Goal: Obtain resource: Download file/media

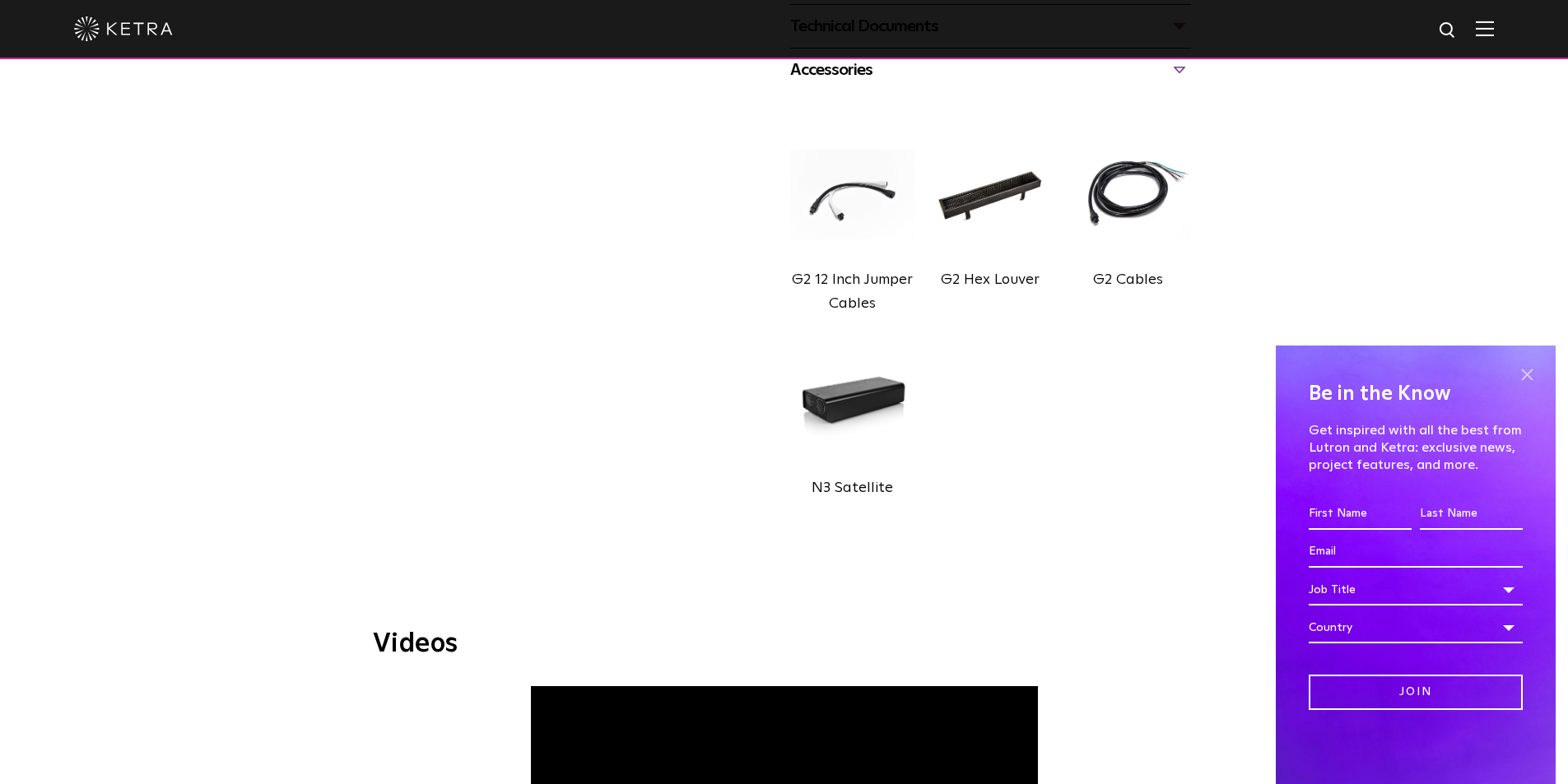
click at [1527, 378] on span at bounding box center [1527, 374] width 25 height 24
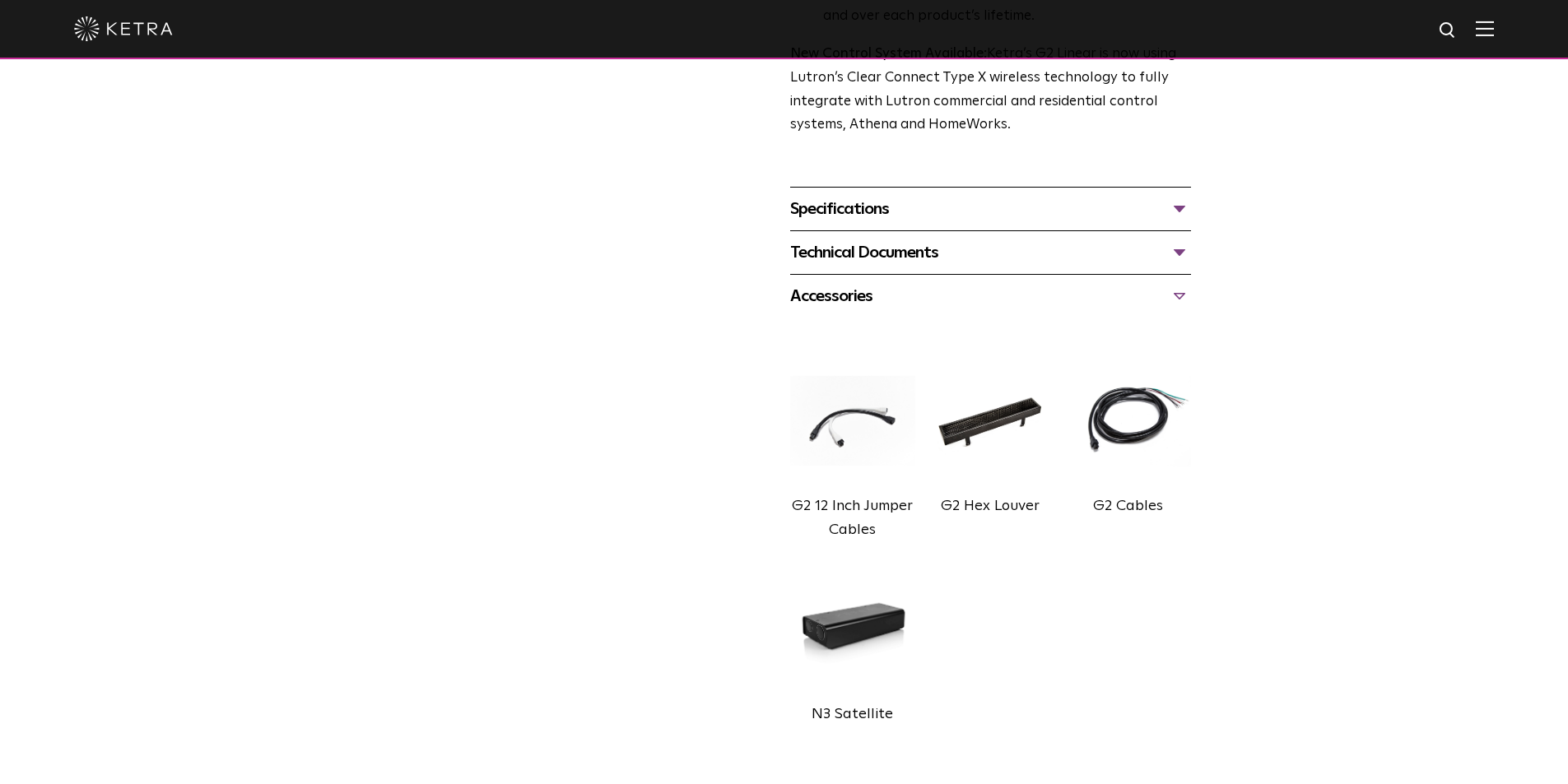
scroll to position [650, 0]
click at [1188, 266] on div "Technical Documents" at bounding box center [991, 253] width 401 height 26
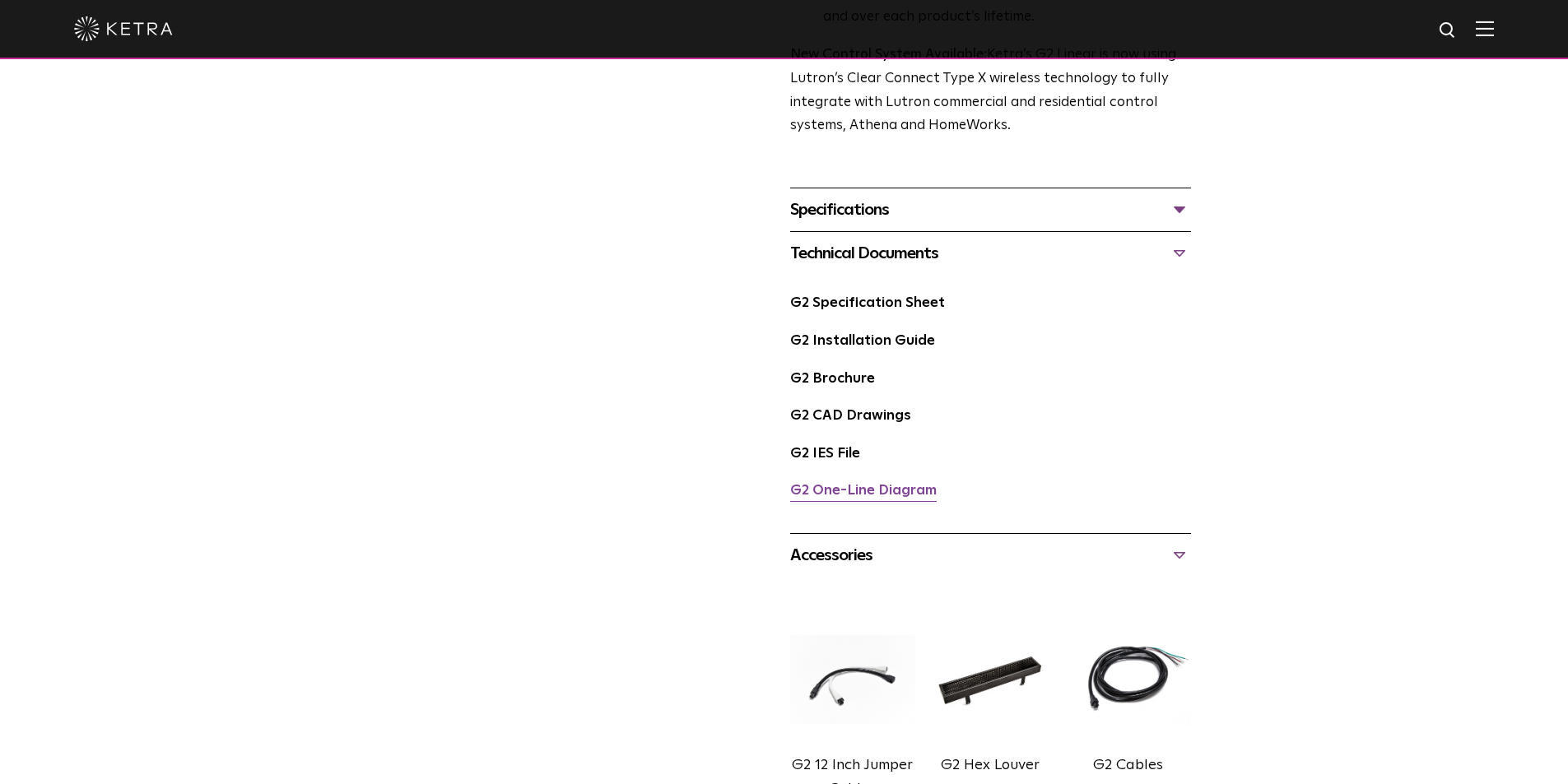
click at [904, 495] on link "G2 One-Line Diagram" at bounding box center [863, 491] width 146 height 14
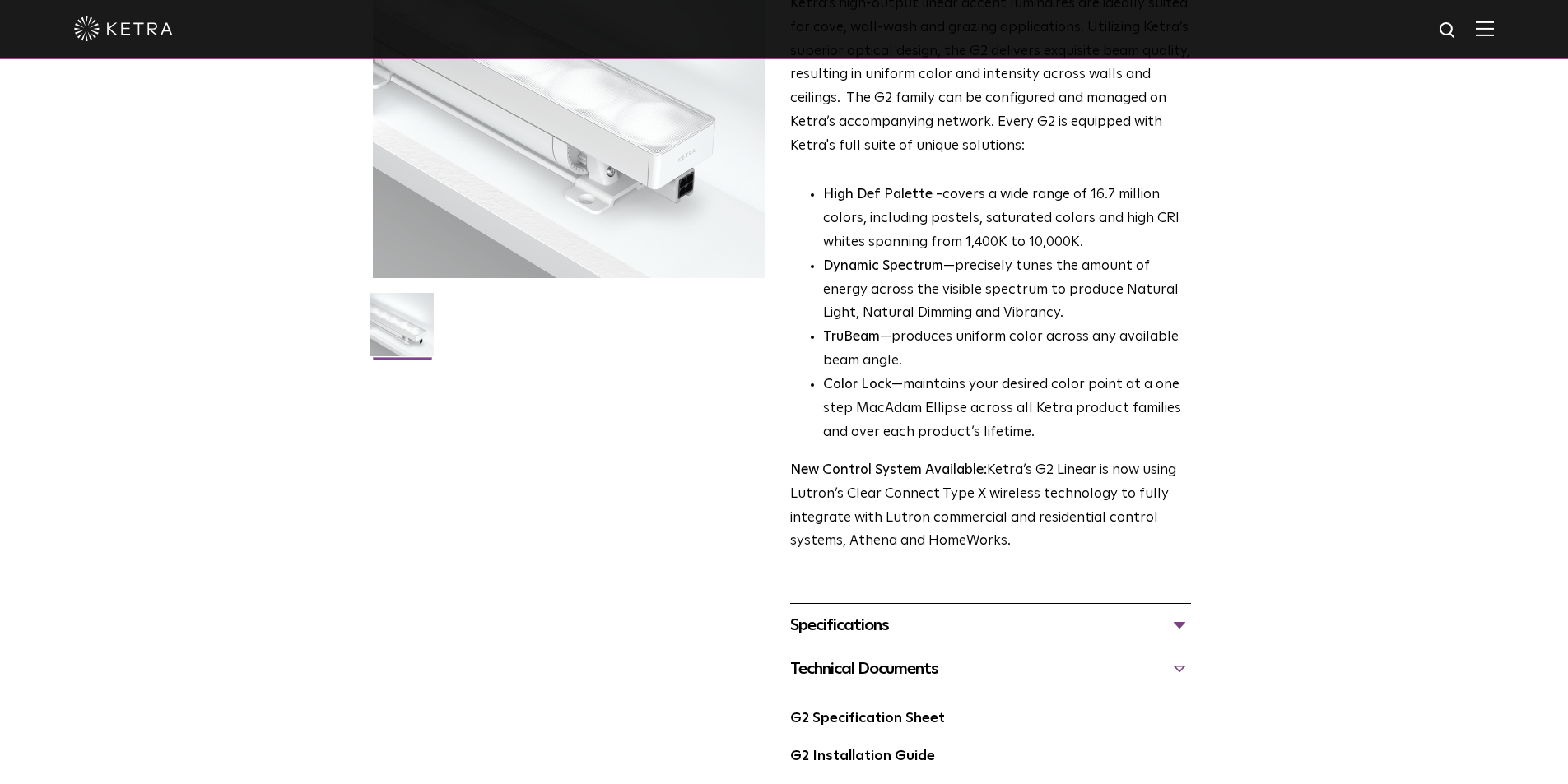
scroll to position [0, 0]
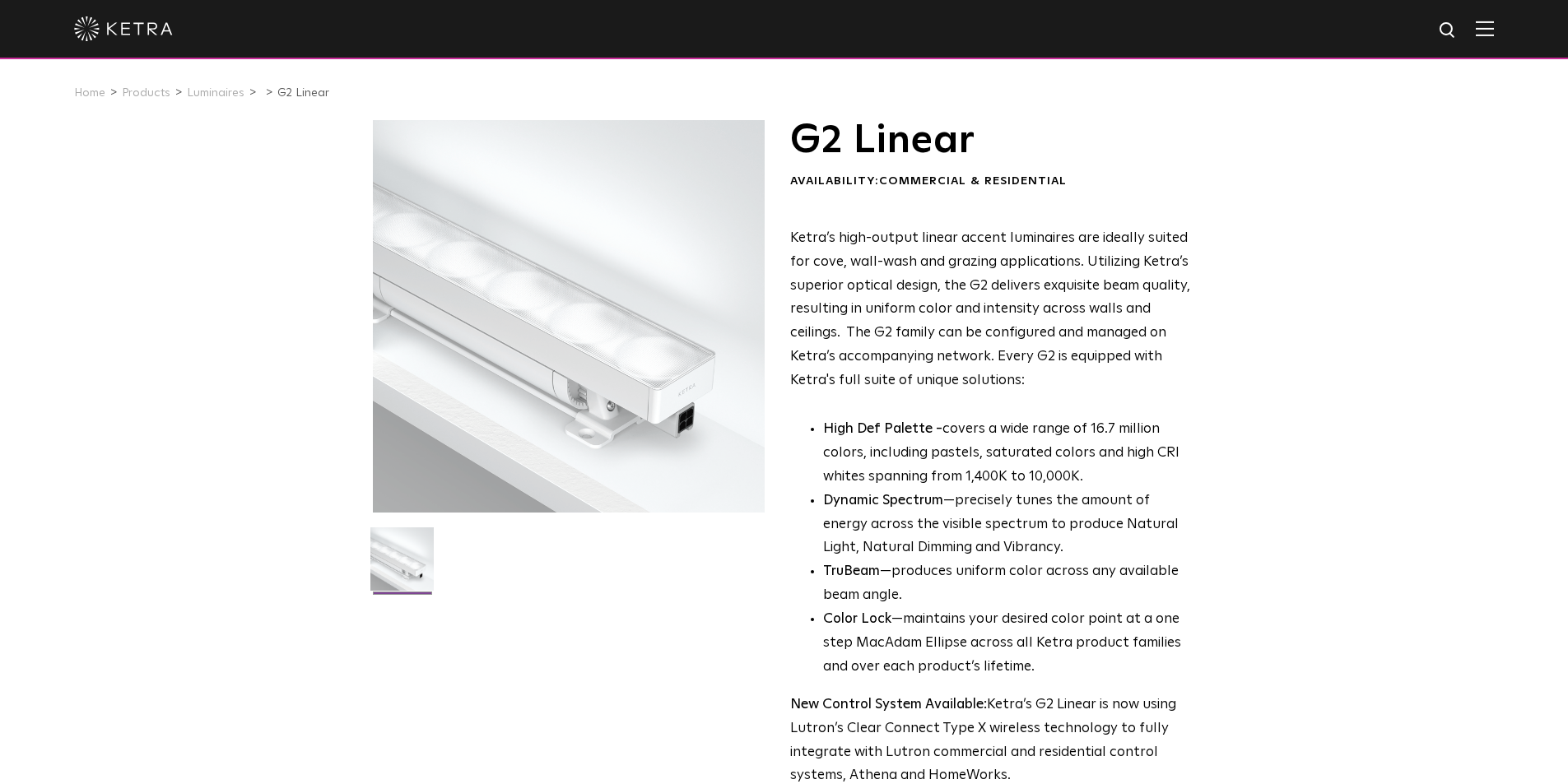
click at [1459, 26] on img at bounding box center [1448, 30] width 20 height 20
type input "G2TRKZP48"
click at [1418, 35] on img "Search" at bounding box center [1410, 31] width 17 height 17
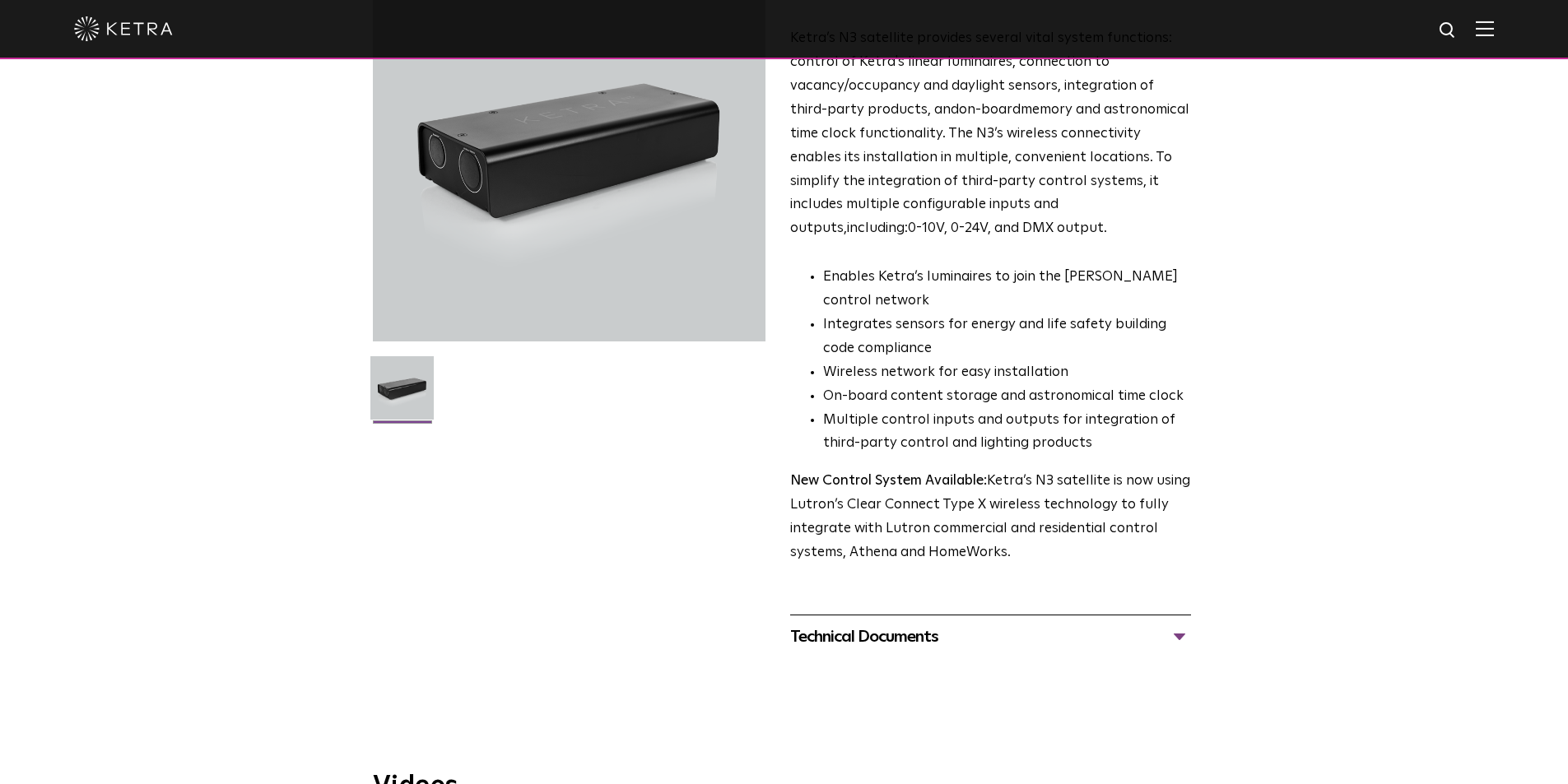
scroll to position [175, 0]
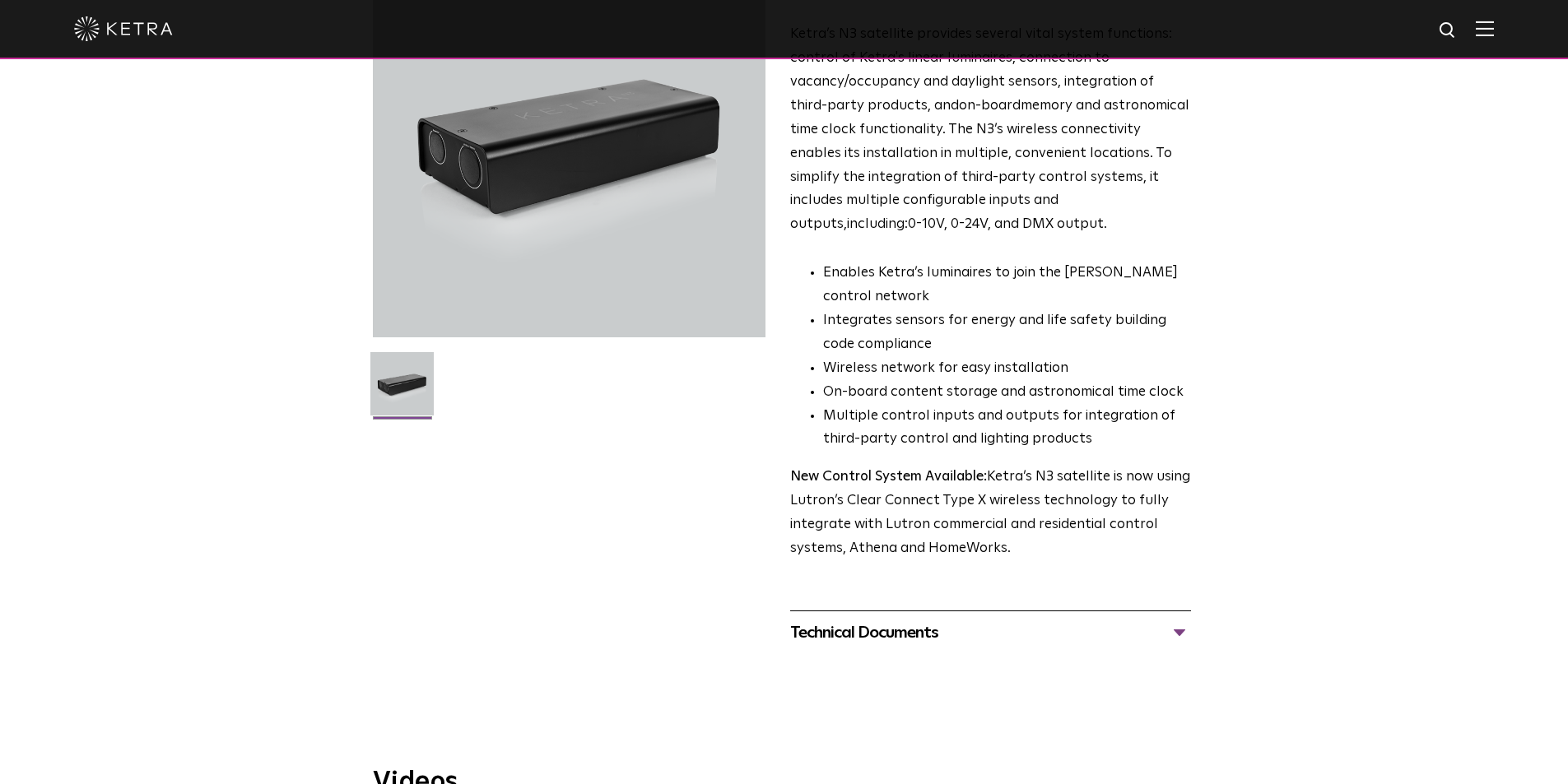
click at [835, 629] on div "Technical Documents" at bounding box center [991, 632] width 401 height 26
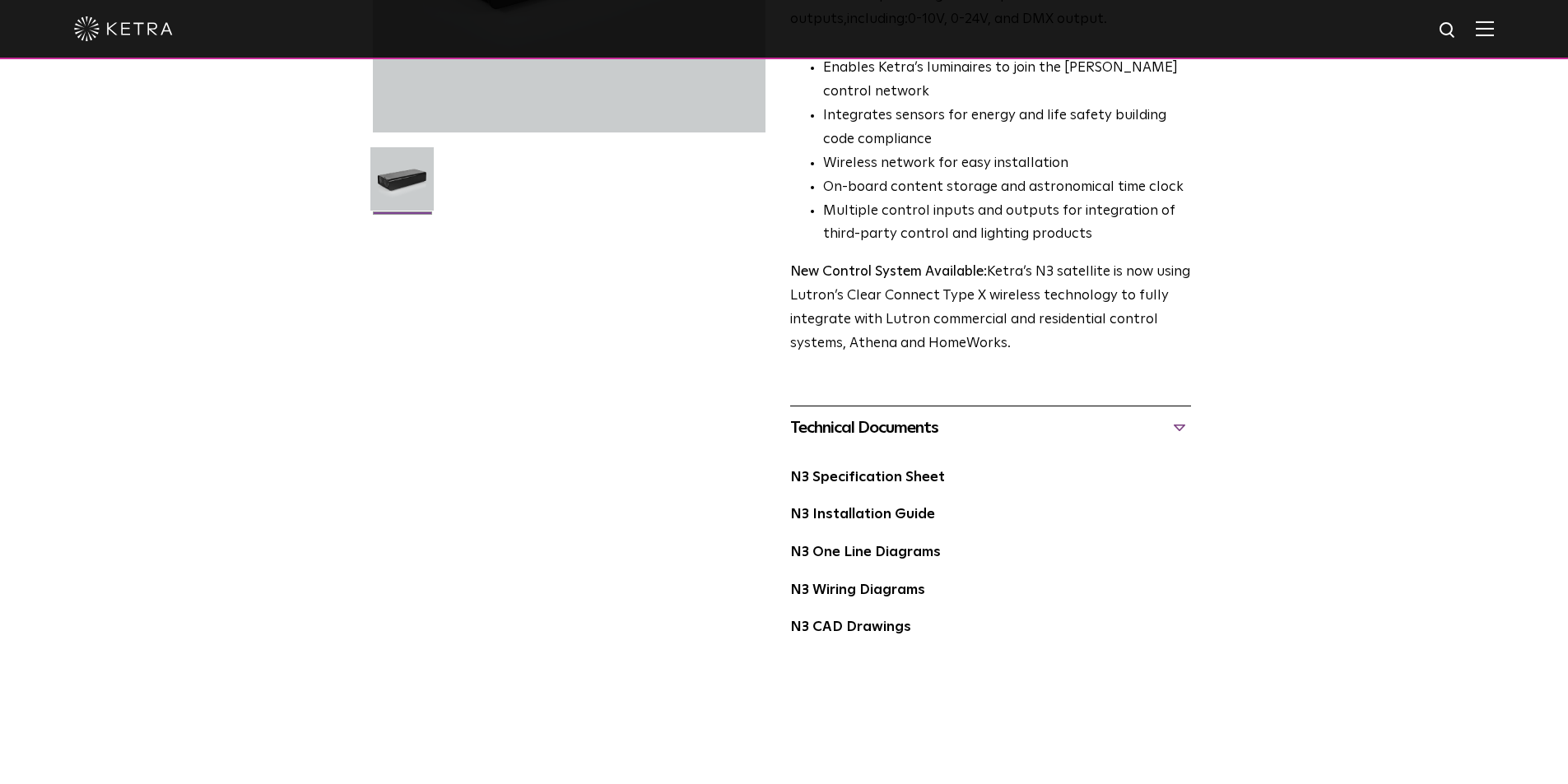
scroll to position [382, 0]
click at [842, 548] on link "N3 One Line Diagrams" at bounding box center [866, 551] width 150 height 14
click at [880, 520] on link "N3 Installation Guide" at bounding box center [862, 513] width 145 height 14
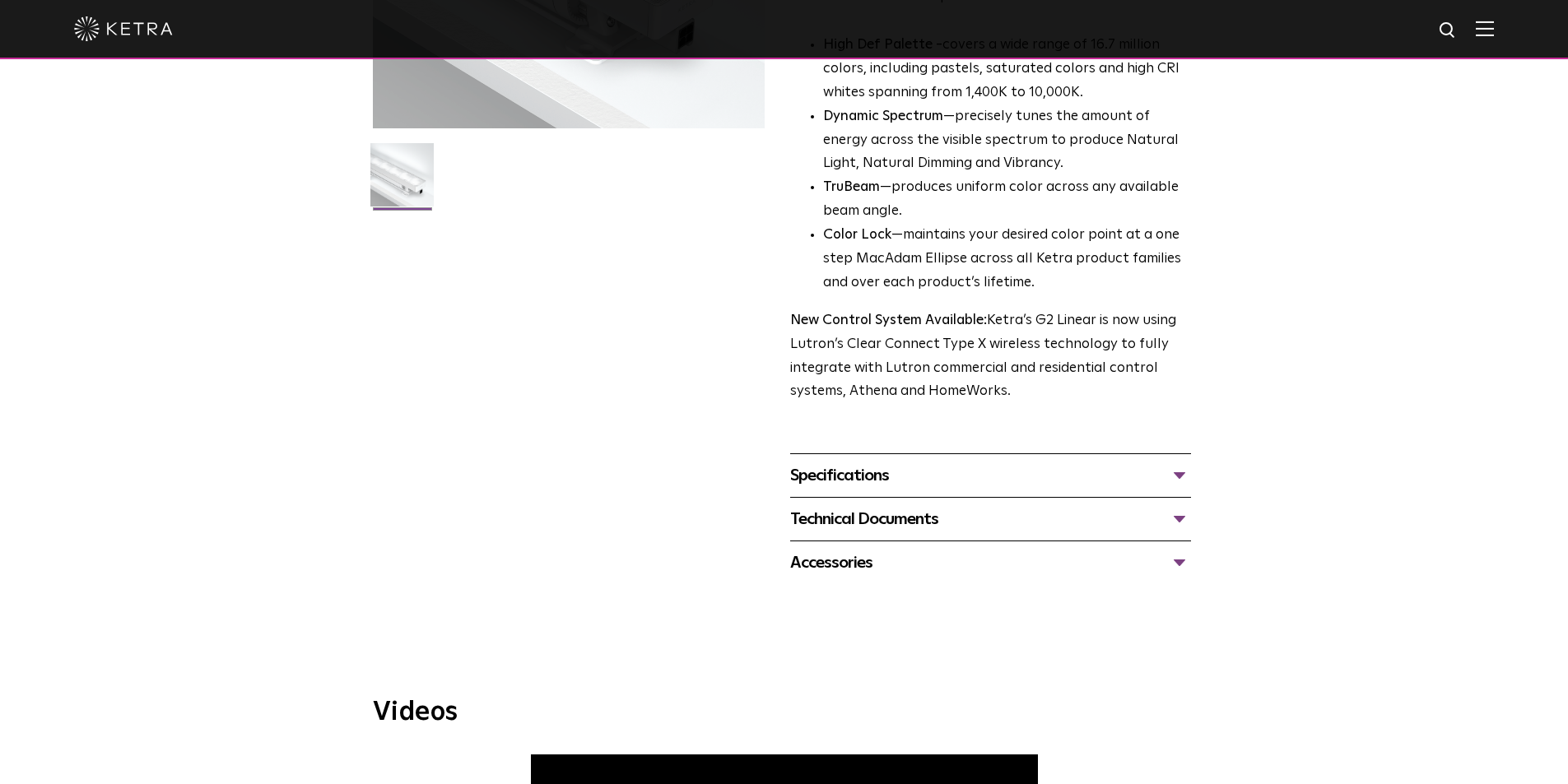
scroll to position [392, 0]
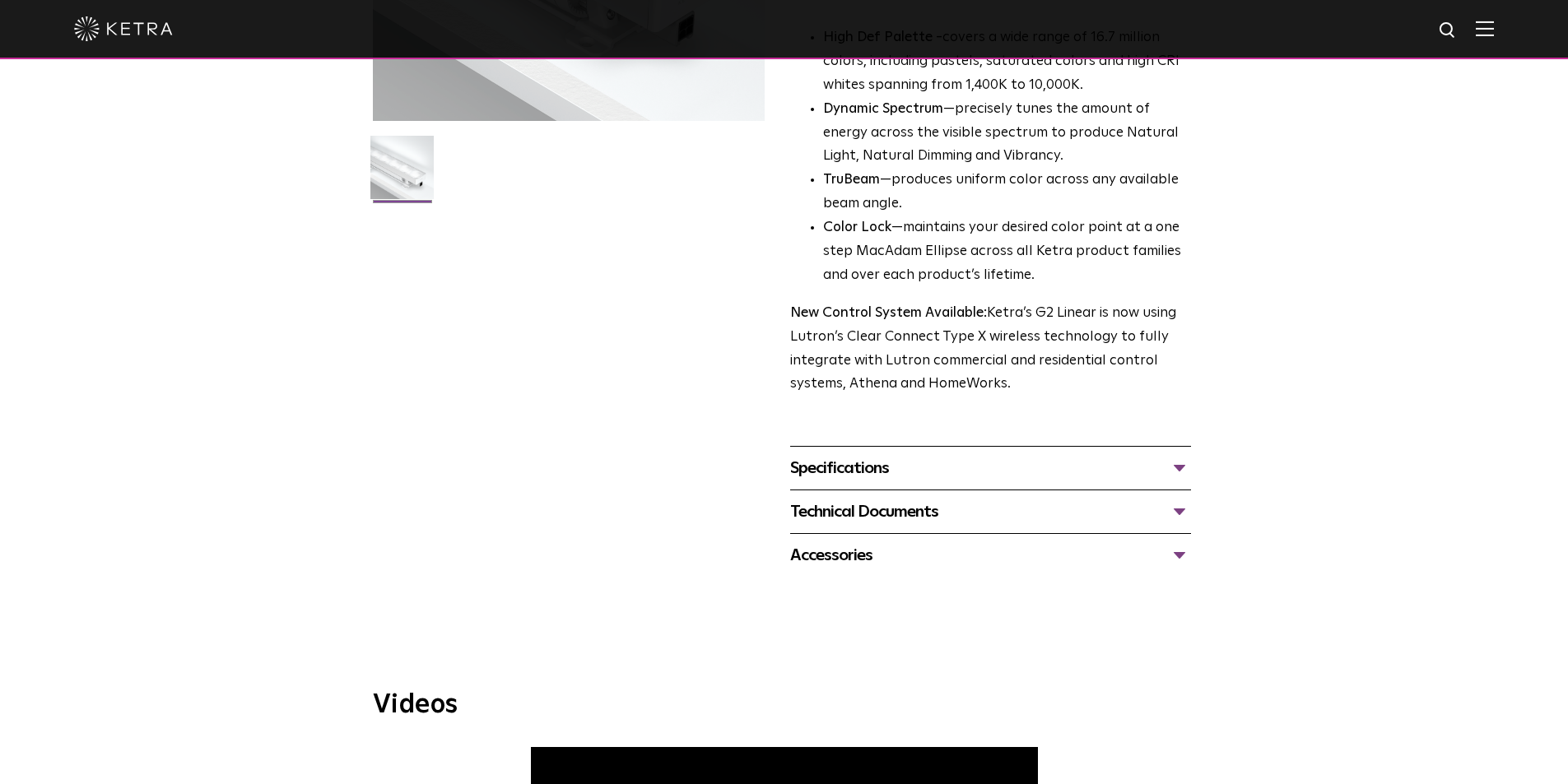
click at [995, 465] on div "Specifications" at bounding box center [991, 468] width 401 height 26
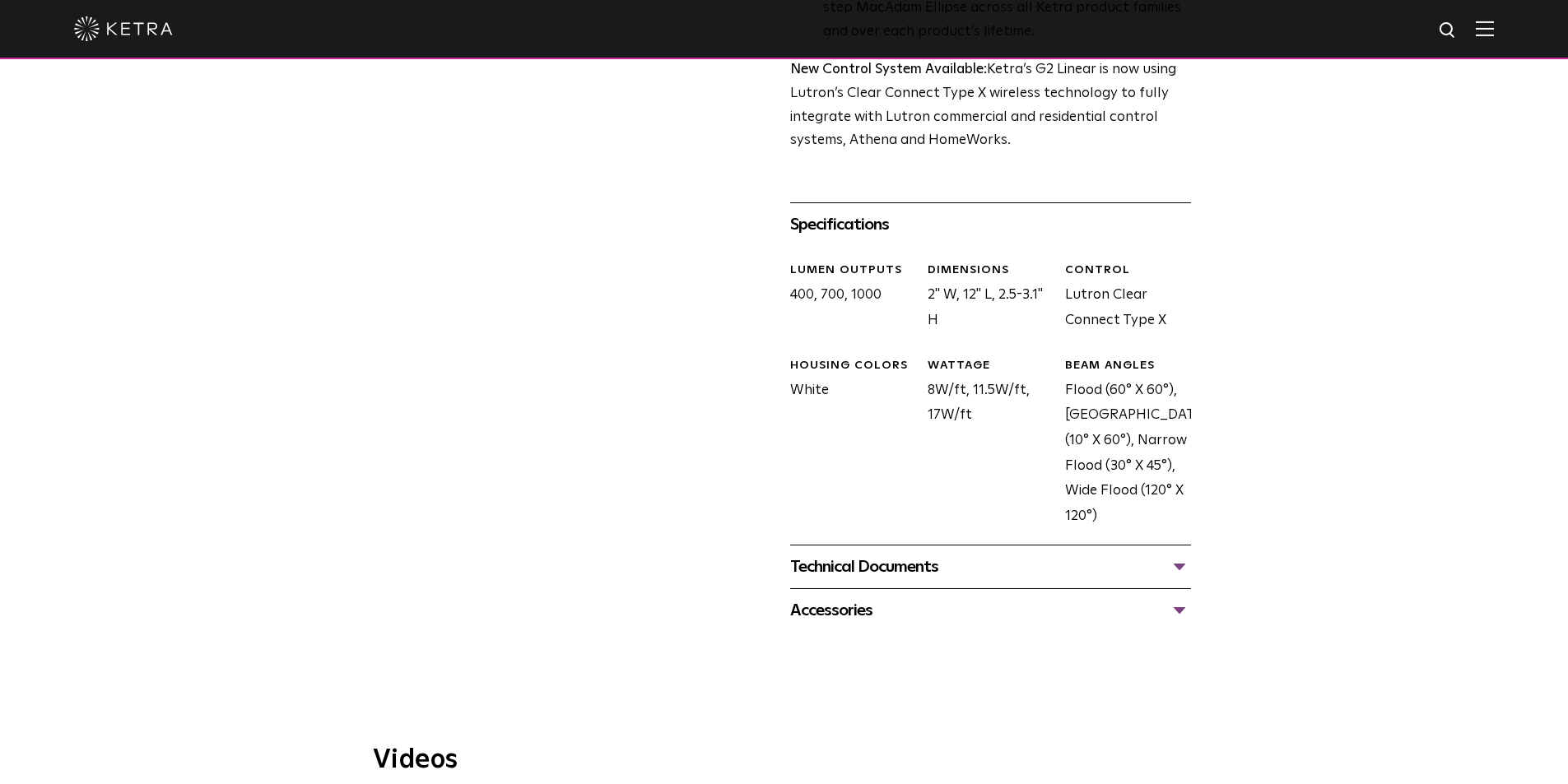
scroll to position [646, 0]
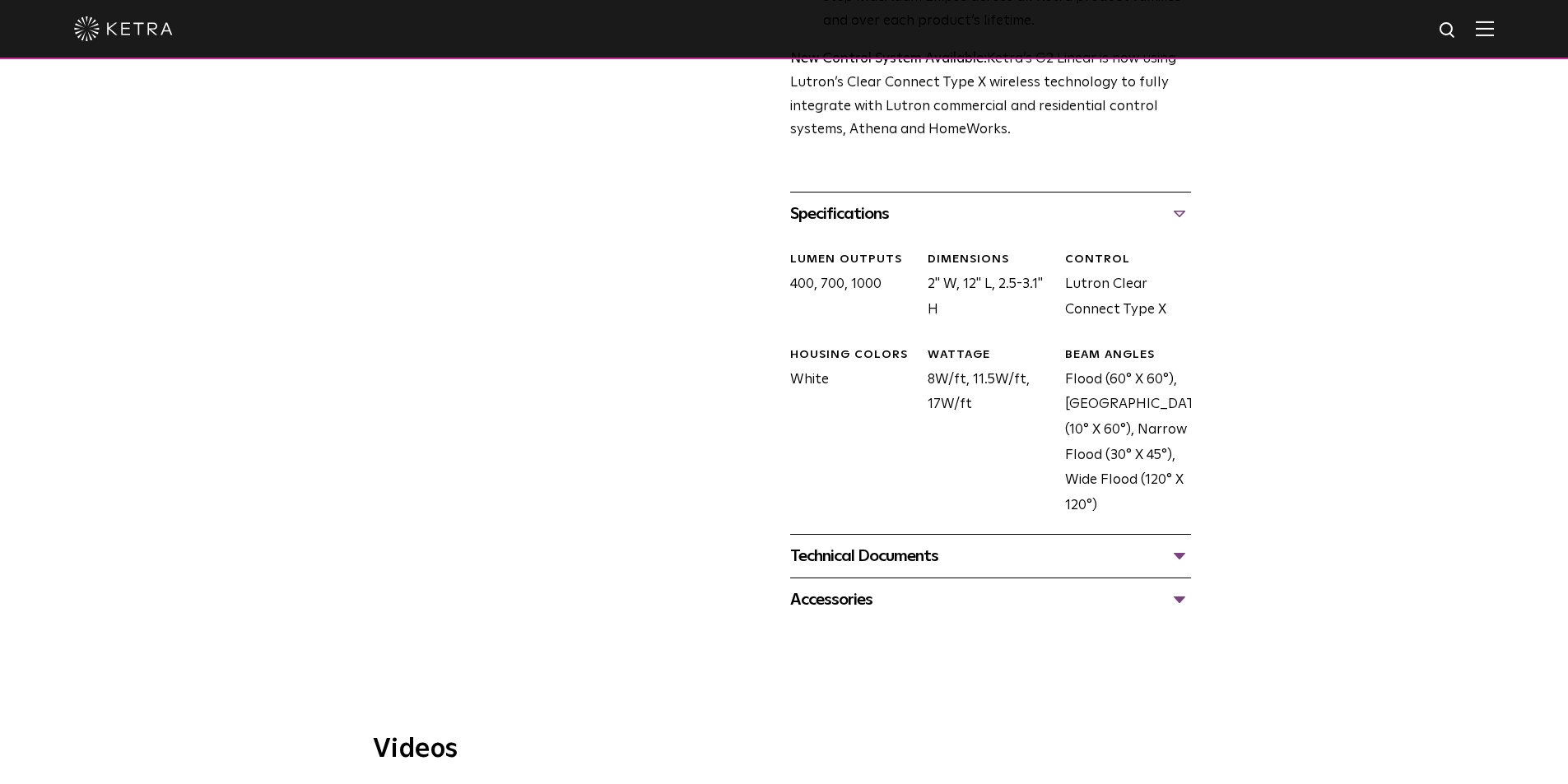
click at [1026, 557] on div "Technical Documents" at bounding box center [991, 556] width 401 height 26
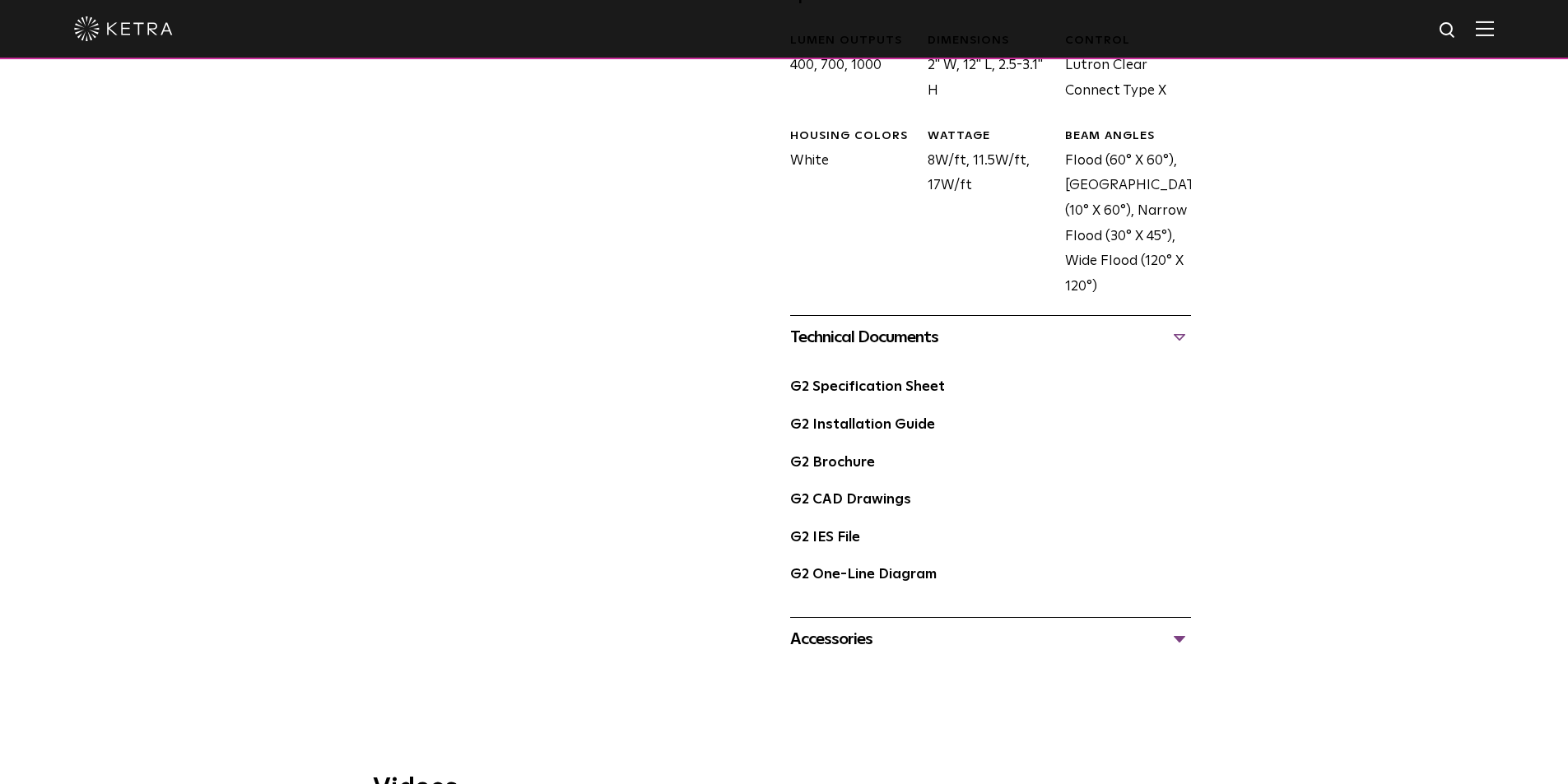
scroll to position [864, 0]
click at [921, 582] on link "G2 One-Line Diagram" at bounding box center [863, 575] width 146 height 14
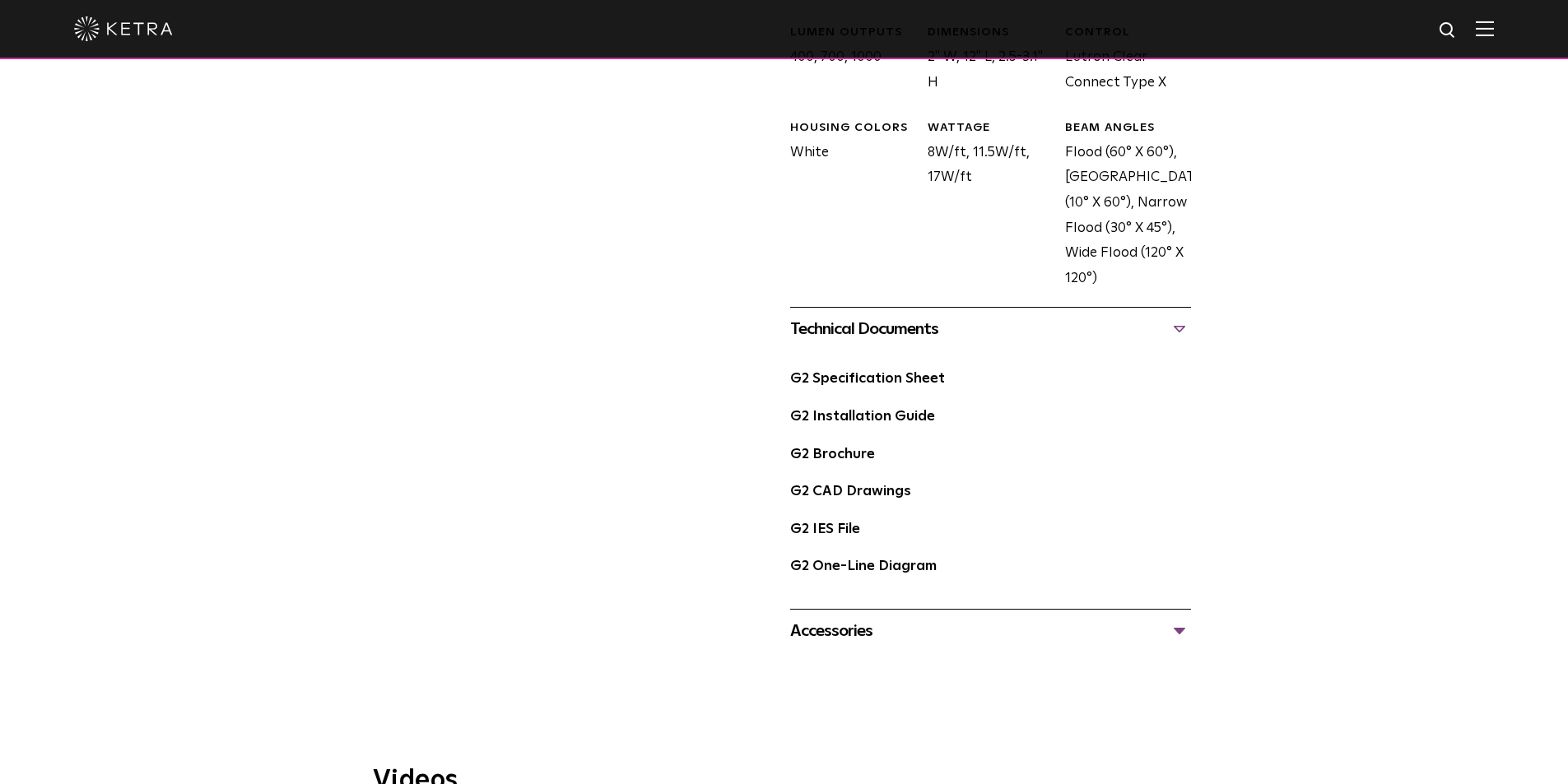
scroll to position [871, 0]
click at [846, 417] on link "G2 Installation Guide" at bounding box center [862, 418] width 145 height 14
